Goal: Task Accomplishment & Management: Manage account settings

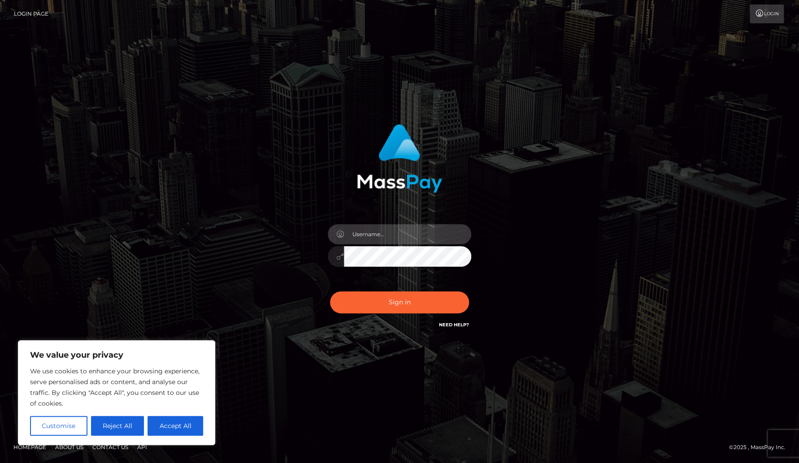
click at [386, 237] on input "text" at bounding box center [407, 234] width 127 height 20
click at [171, 426] on button "Accept All" at bounding box center [175, 426] width 56 height 20
checkbox input "true"
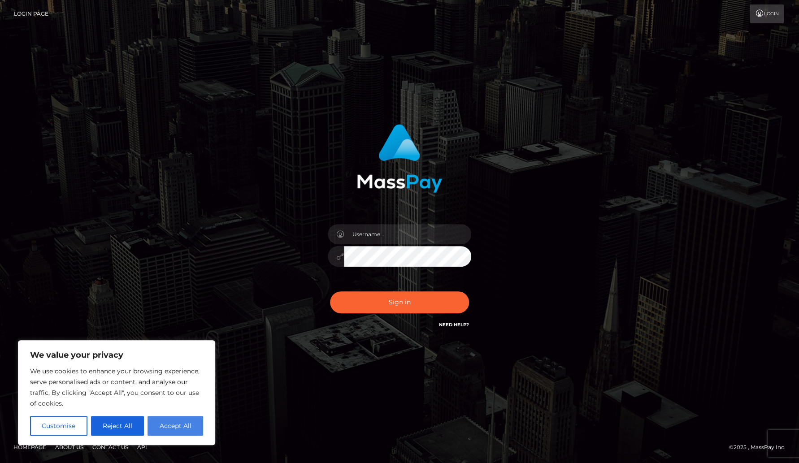
checkbox input "true"
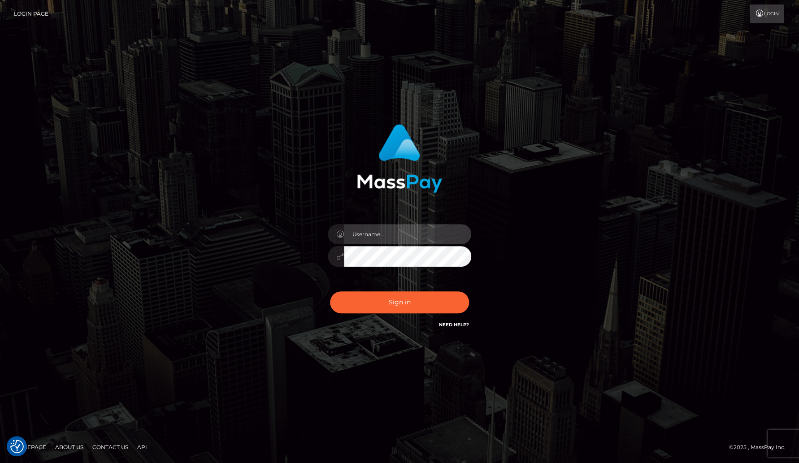
click at [361, 238] on input "text" at bounding box center [407, 234] width 127 height 20
type input "[EMAIL_ADDRESS][DOMAIN_NAME]"
click at [338, 258] on icon at bounding box center [340, 256] width 8 height 7
click at [339, 258] on icon at bounding box center [340, 256] width 8 height 7
